Goal: Navigation & Orientation: Find specific page/section

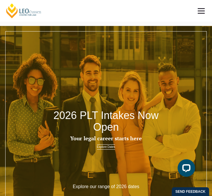
click at [33, 12] on link "[PERSON_NAME] Centre for Law" at bounding box center [23, 11] width 37 height 16
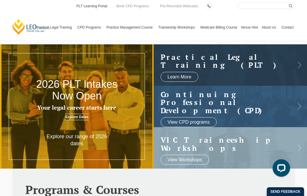
click at [96, 8] on link "PLT Learning Portal" at bounding box center [92, 6] width 32 height 6
